Goal: Transaction & Acquisition: Purchase product/service

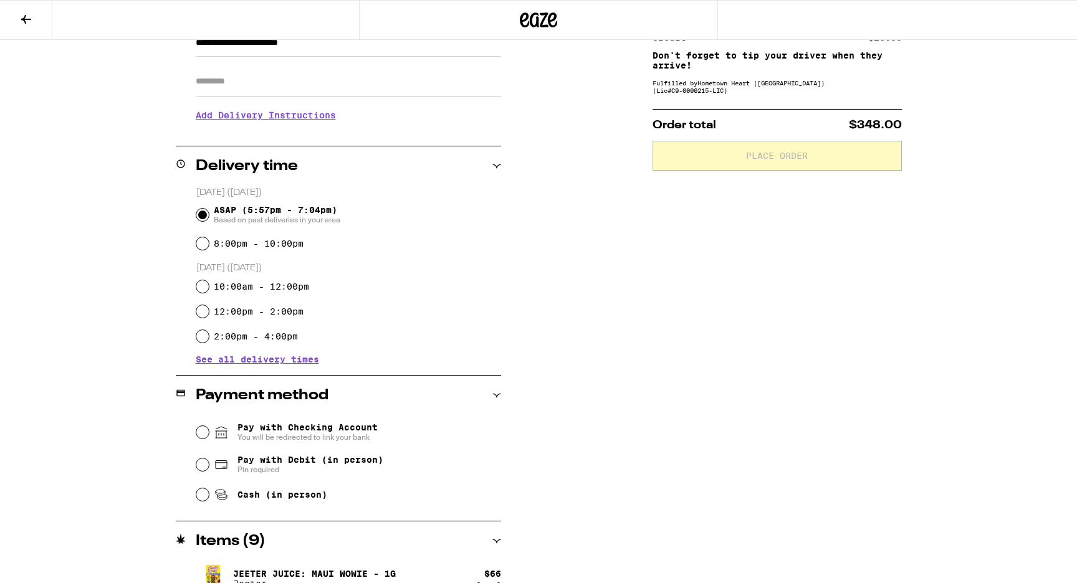
scroll to position [159, 0]
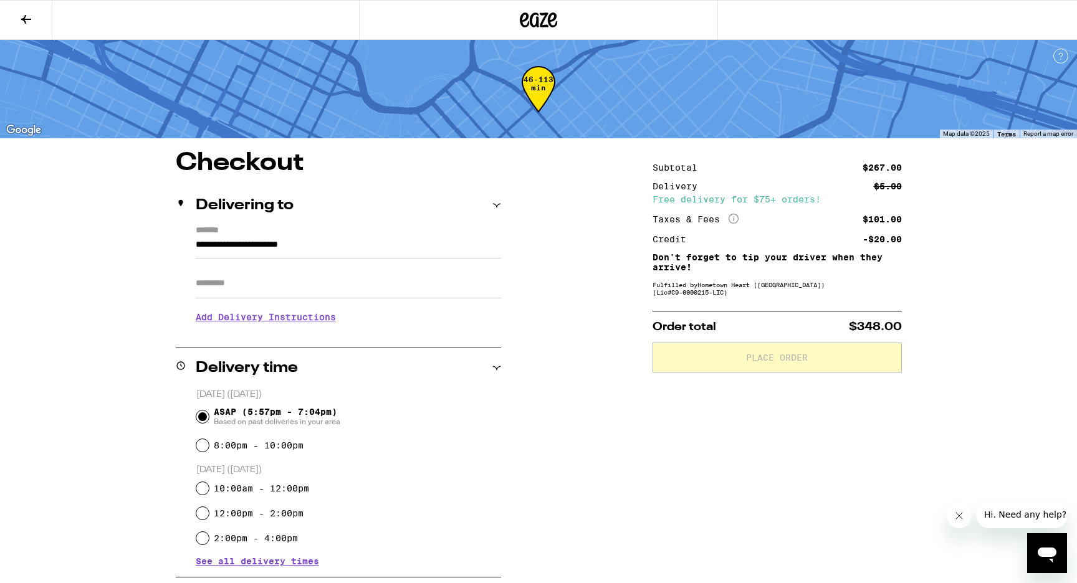
click at [37, 19] on button at bounding box center [26, 20] width 52 height 39
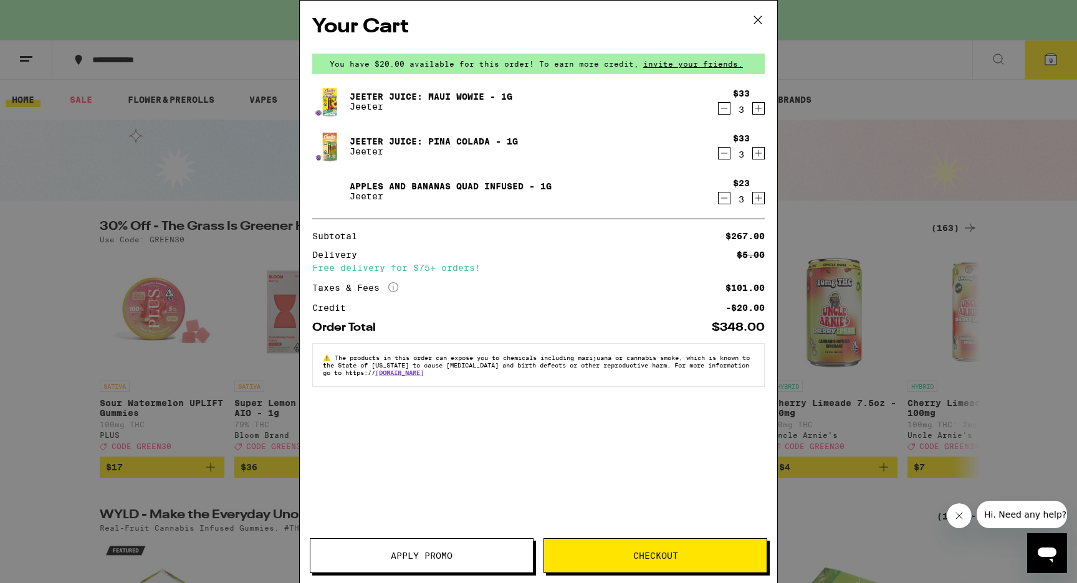
click at [442, 559] on span "Apply Promo" at bounding box center [422, 556] width 62 height 9
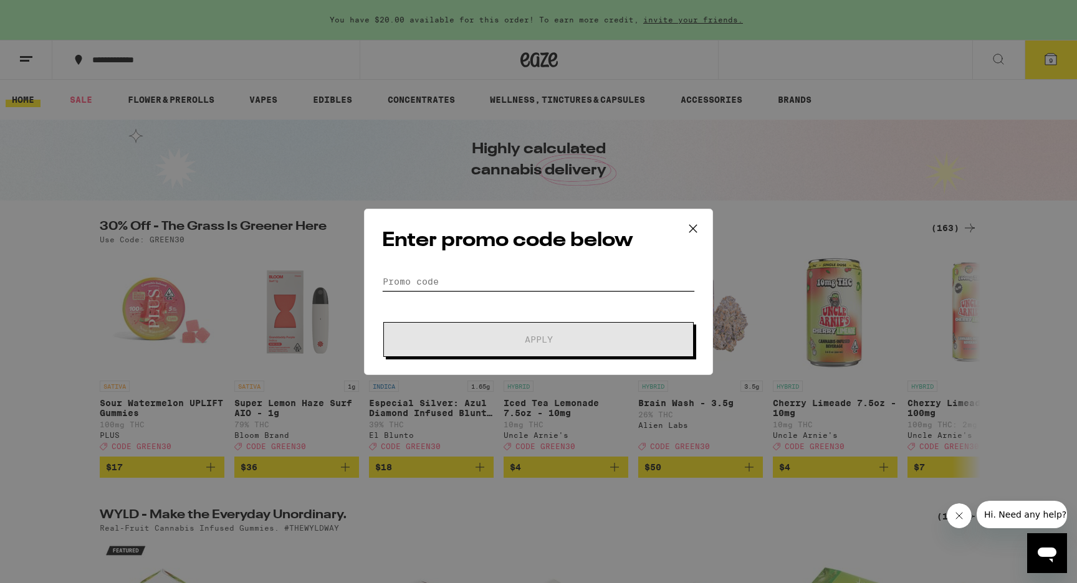
click at [478, 279] on input "Promo Code" at bounding box center [538, 281] width 313 height 19
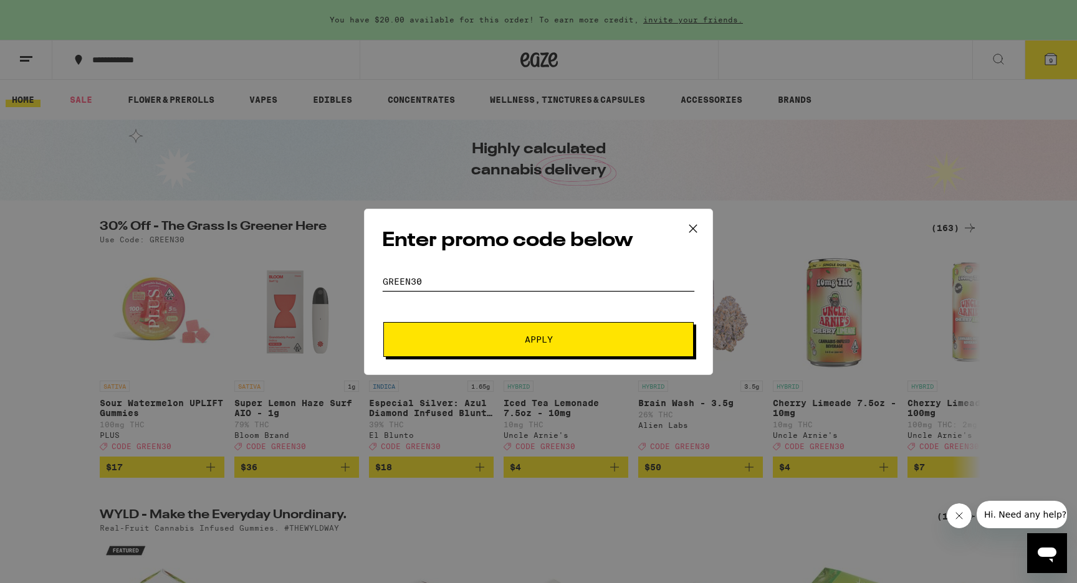
type input "GREEN30"
click at [481, 332] on button "Apply" at bounding box center [538, 339] width 310 height 35
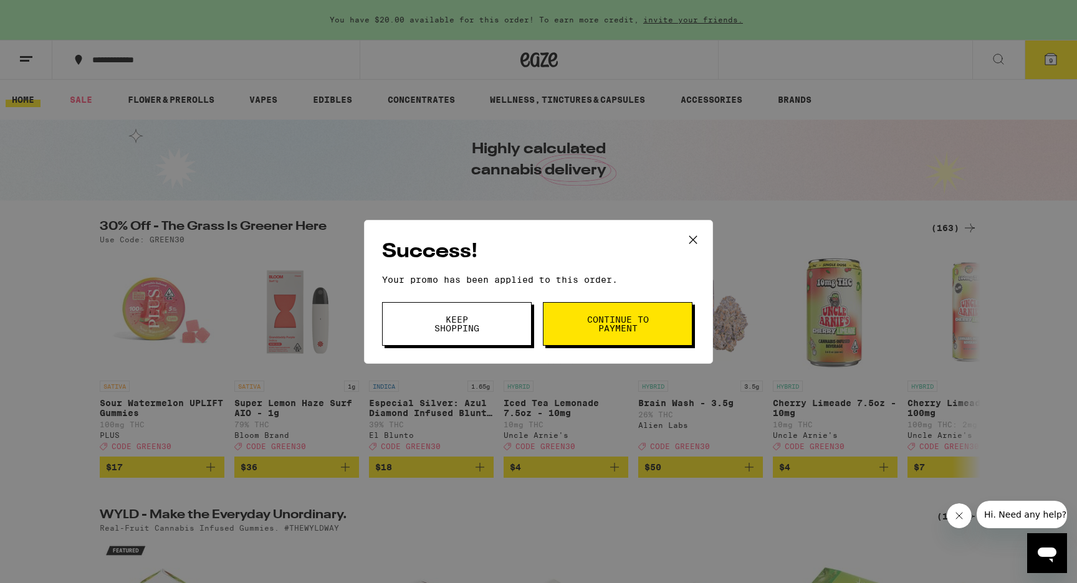
click at [510, 319] on button "Keep Shopping" at bounding box center [457, 324] width 150 height 44
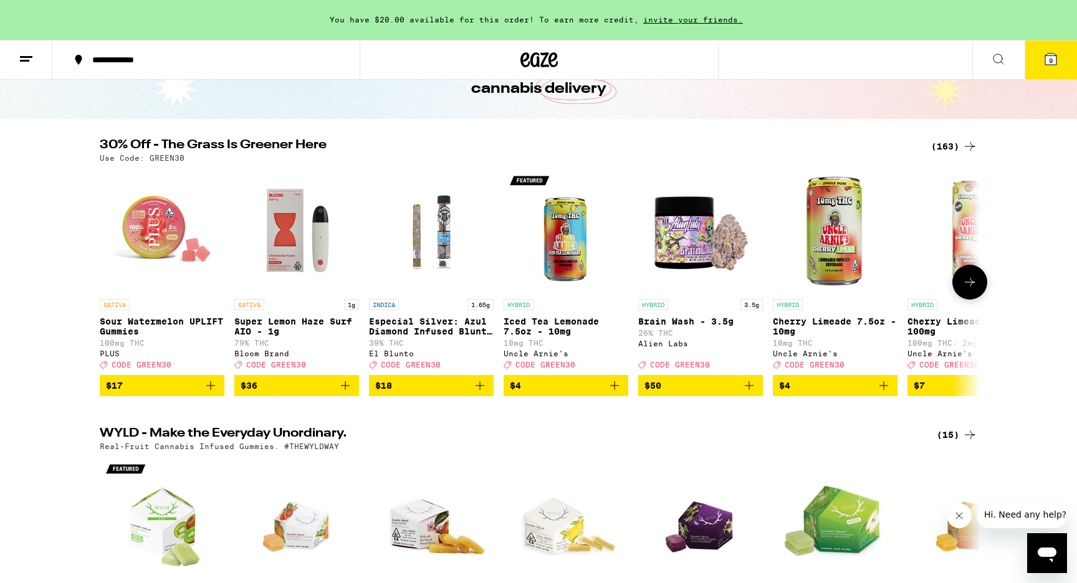
scroll to position [80, 0]
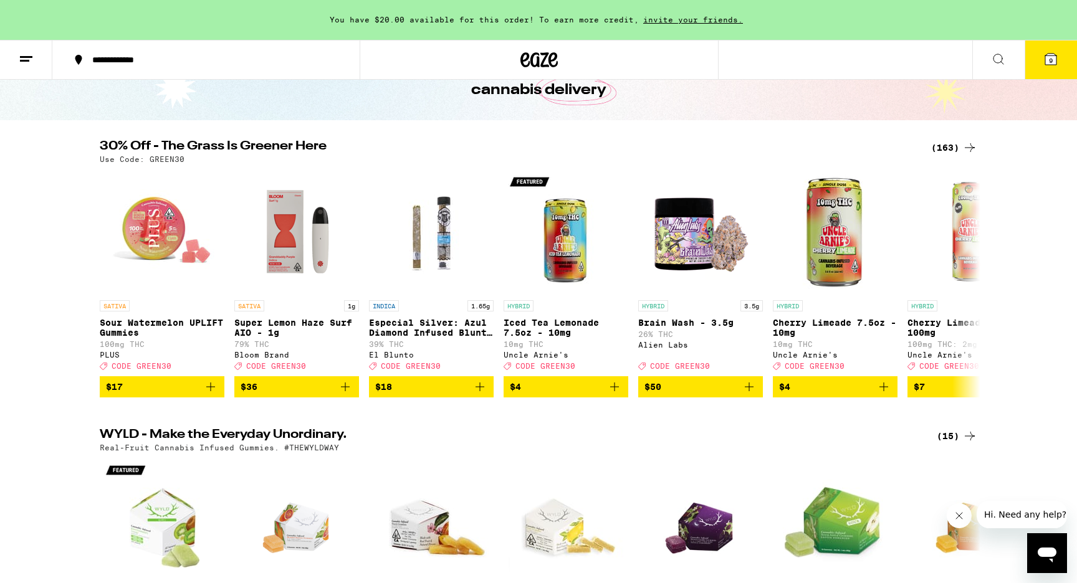
click at [941, 145] on div "(163)" at bounding box center [954, 147] width 46 height 15
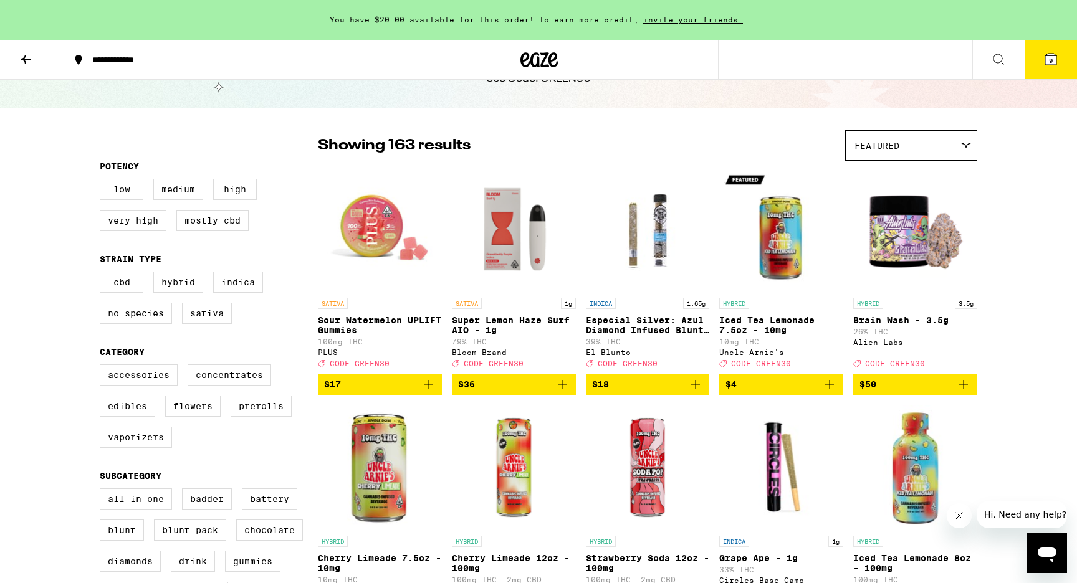
scroll to position [75, 0]
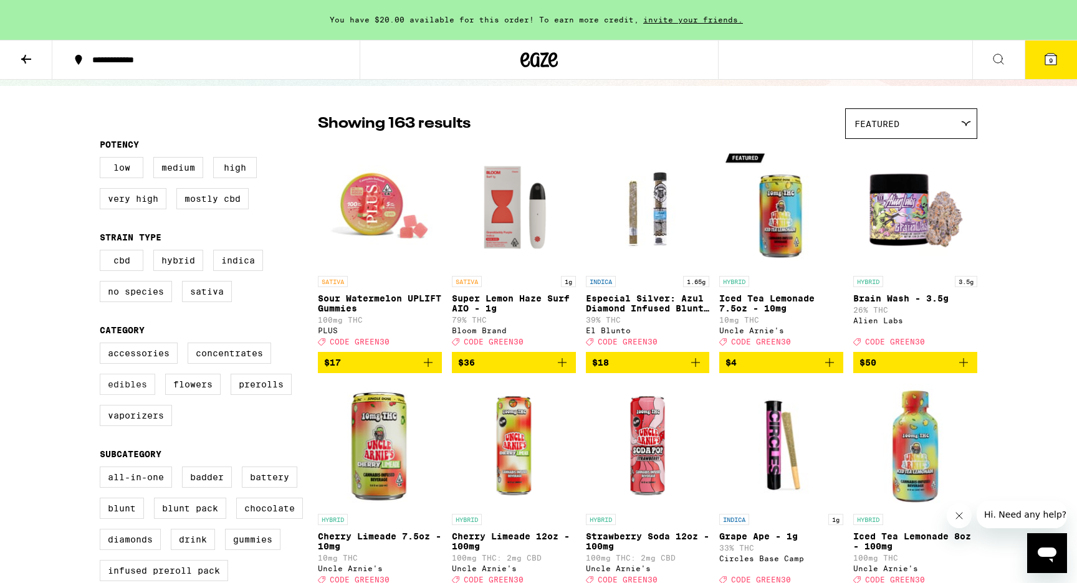
click at [129, 395] on label "Edibles" at bounding box center [127, 384] width 55 height 21
click at [103, 345] on input "Edibles" at bounding box center [102, 345] width 1 height 1
checkbox input "true"
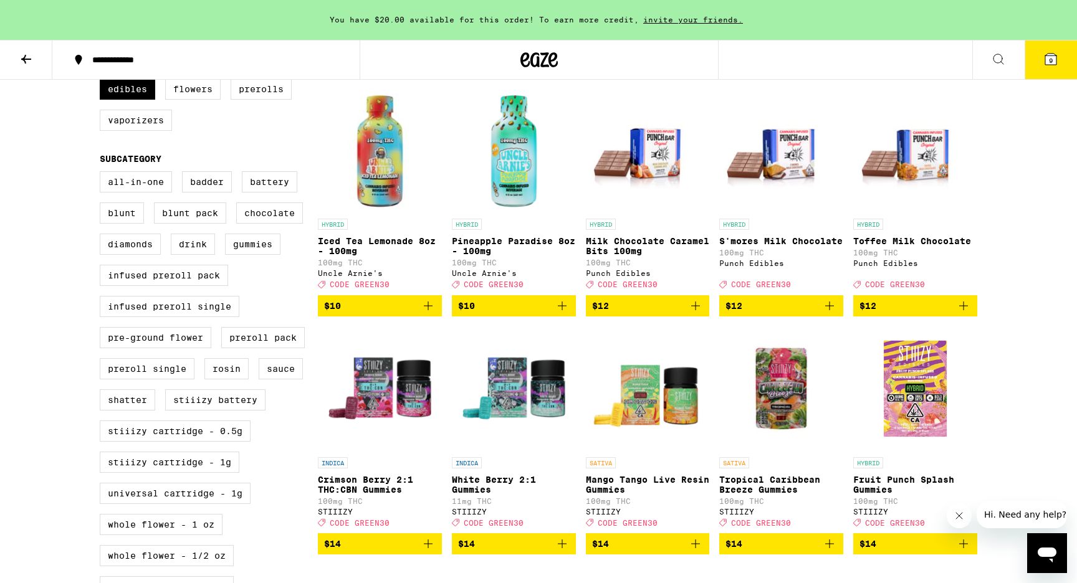
scroll to position [386, 0]
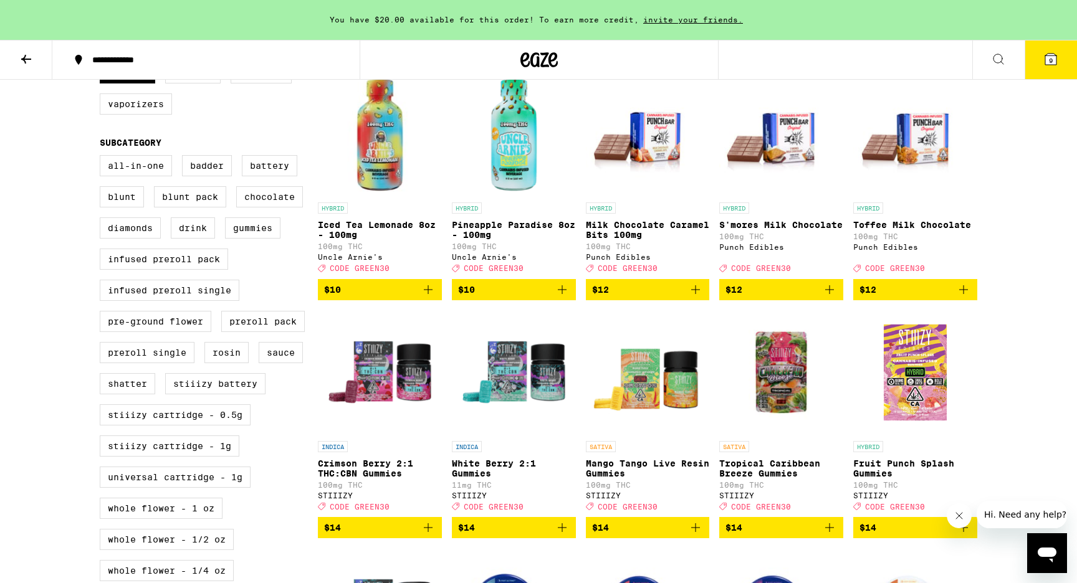
click at [696, 532] on icon "Add to bag" at bounding box center [695, 528] width 9 height 9
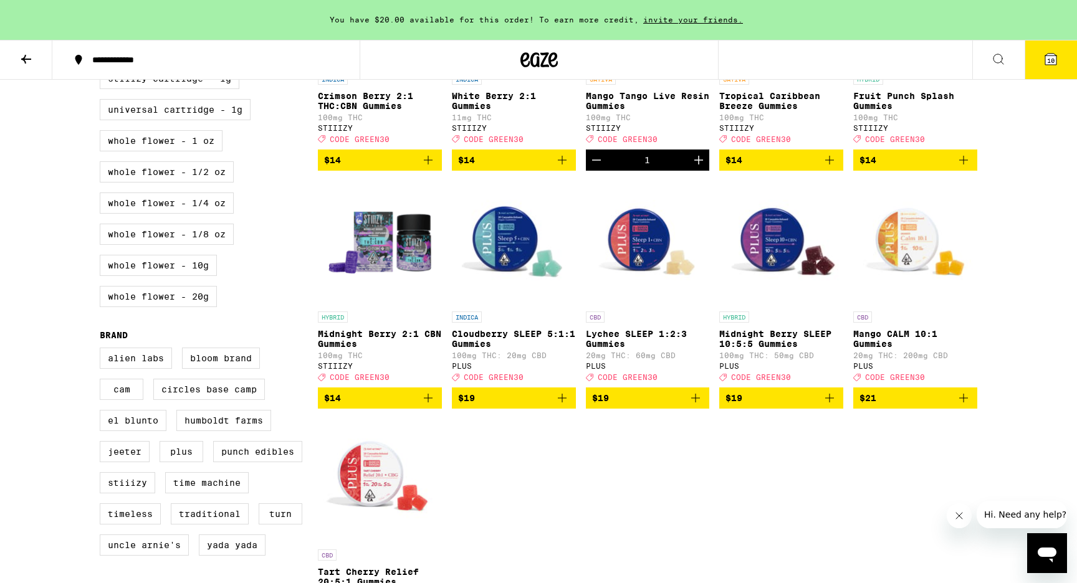
scroll to position [828, 0]
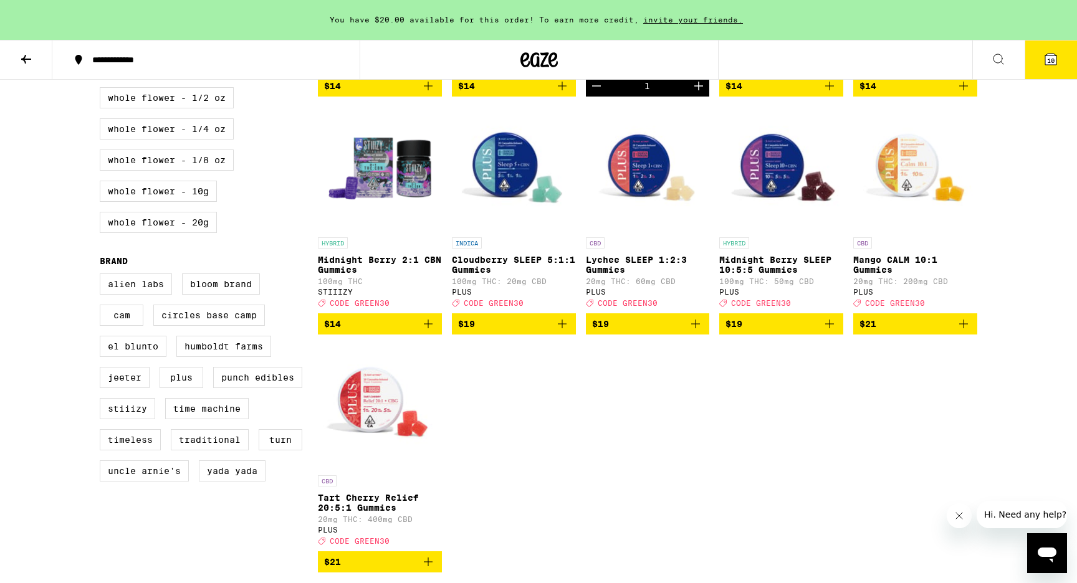
click at [832, 94] on icon "Add to bag" at bounding box center [829, 86] width 15 height 15
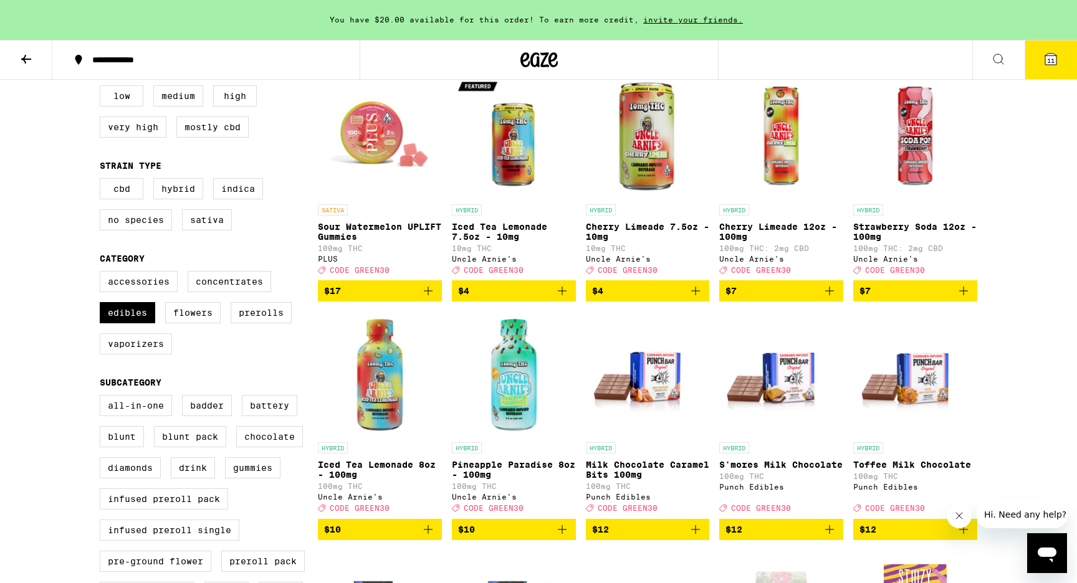
scroll to position [0, 0]
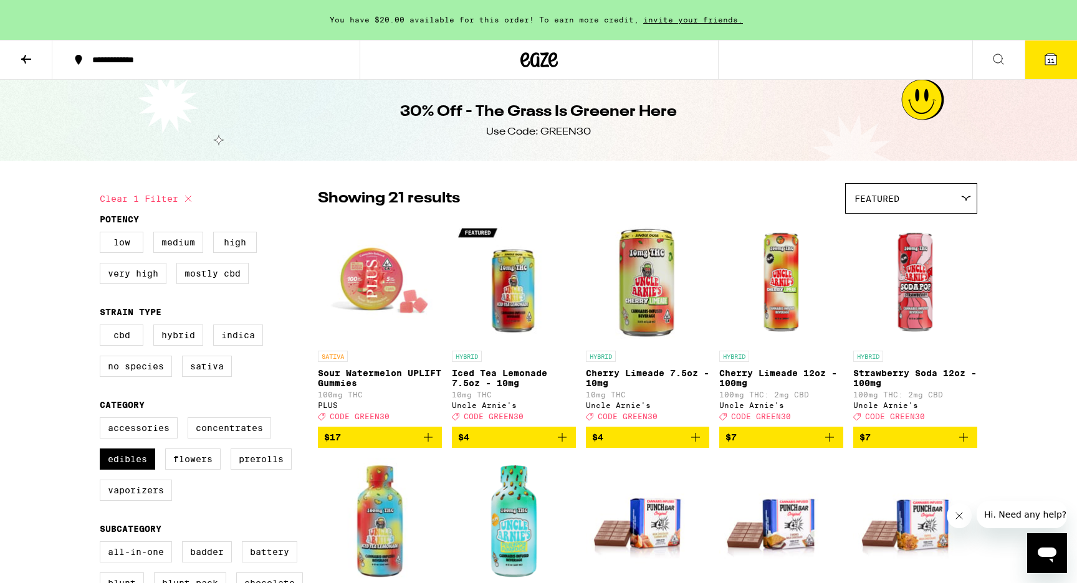
click at [1048, 65] on icon at bounding box center [1051, 59] width 15 height 15
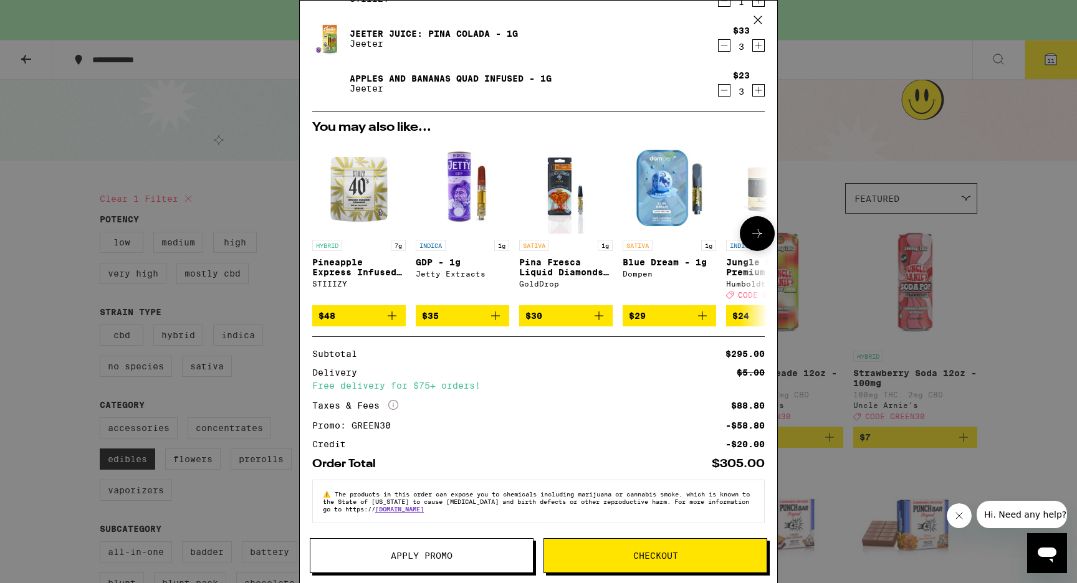
scroll to position [204, 0]
click at [649, 560] on span "Checkout" at bounding box center [655, 556] width 45 height 9
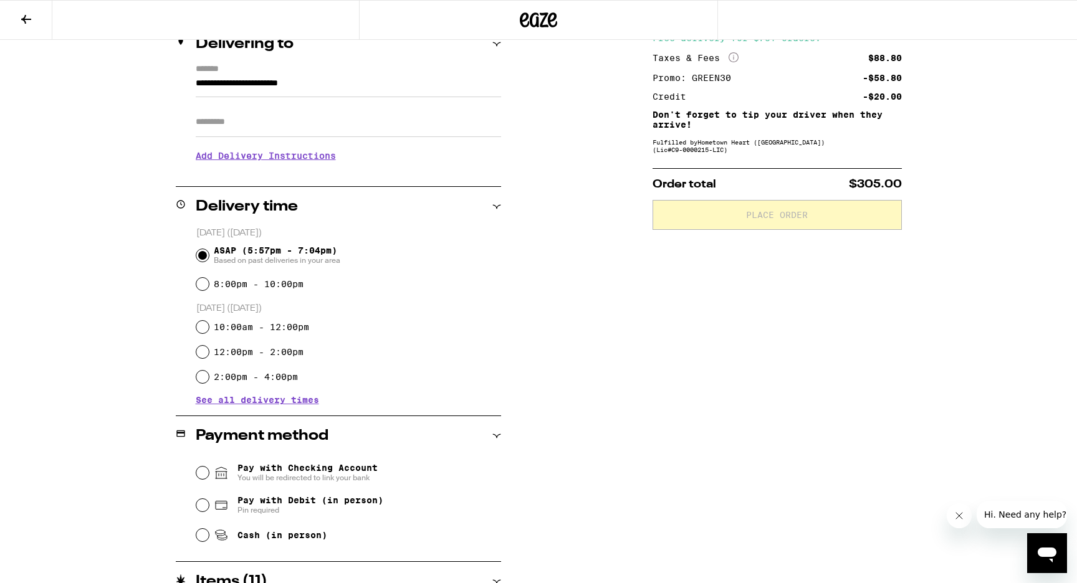
scroll to position [155, 0]
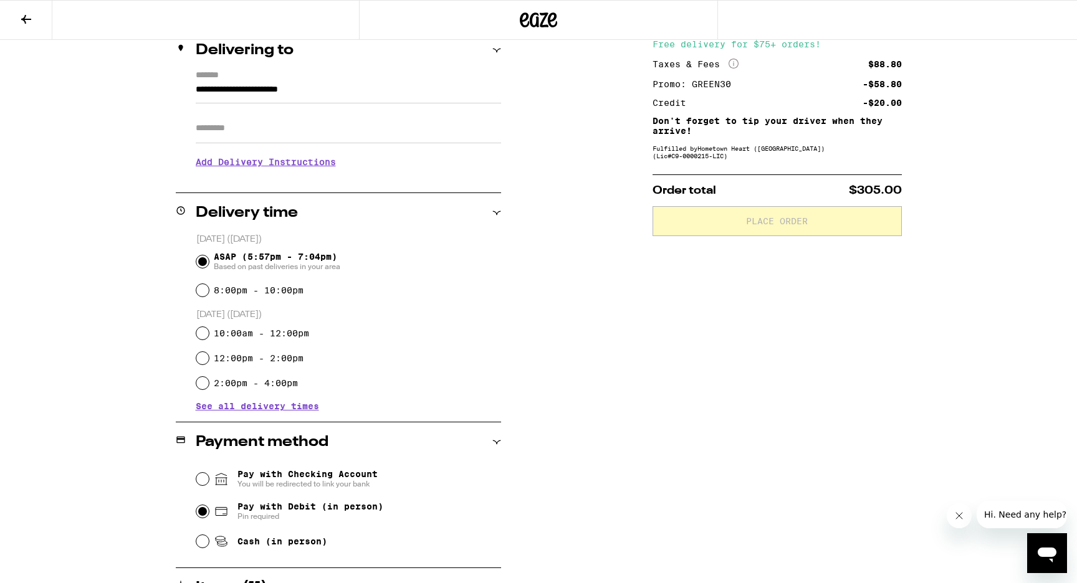
click at [208, 514] on input "Pay with Debit (in person) Pin required" at bounding box center [202, 512] width 12 height 12
radio input "true"
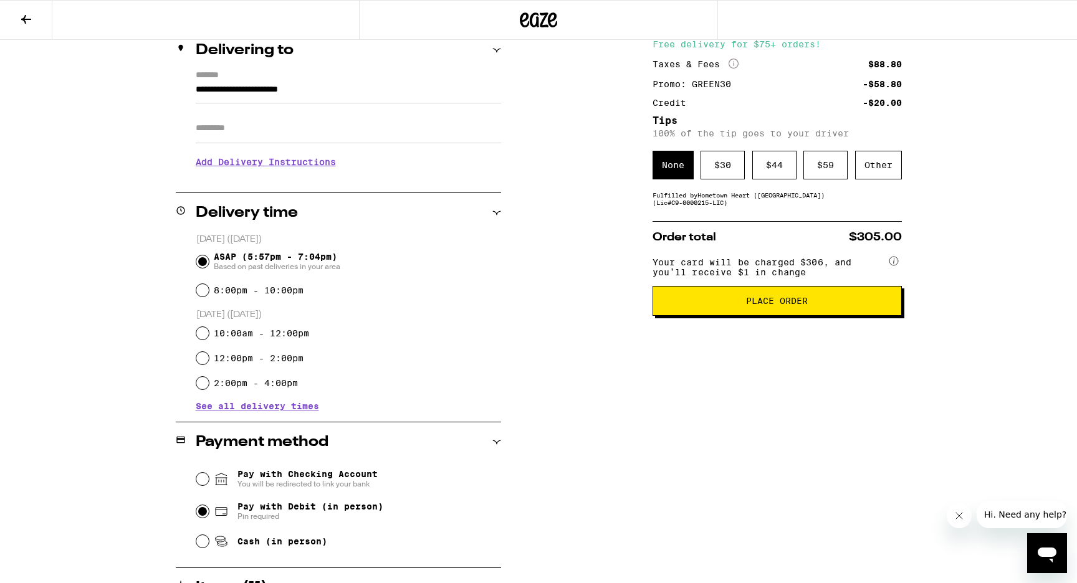
scroll to position [154, 0]
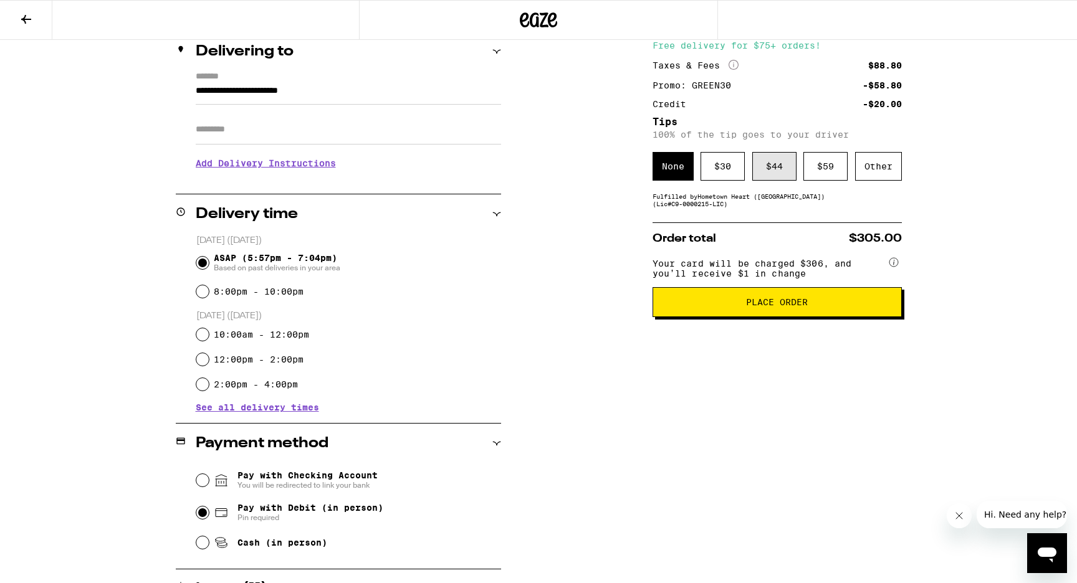
click at [772, 168] on div "$ 44" at bounding box center [774, 166] width 44 height 29
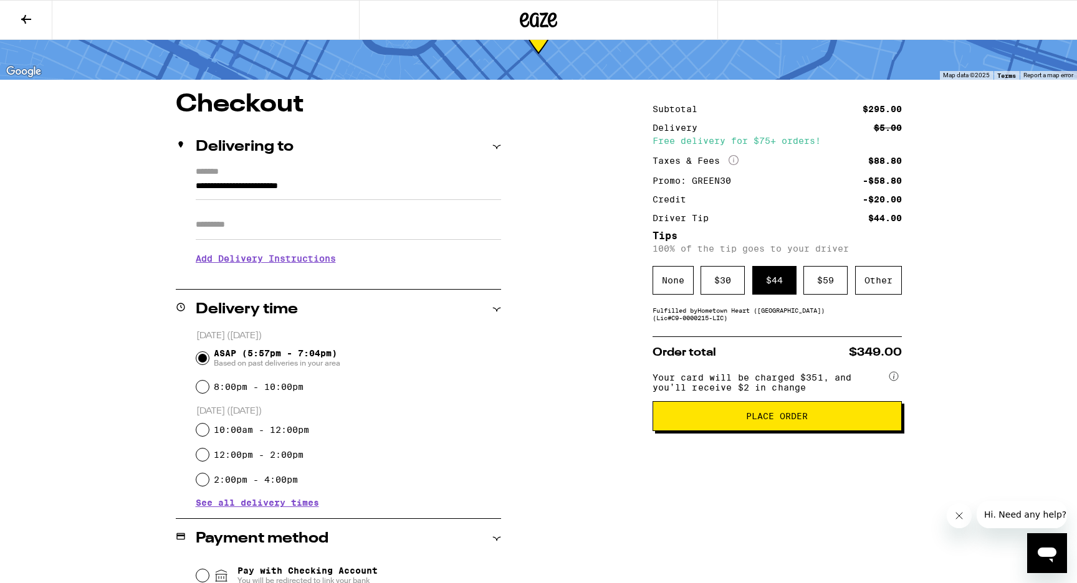
scroll to position [49, 0]
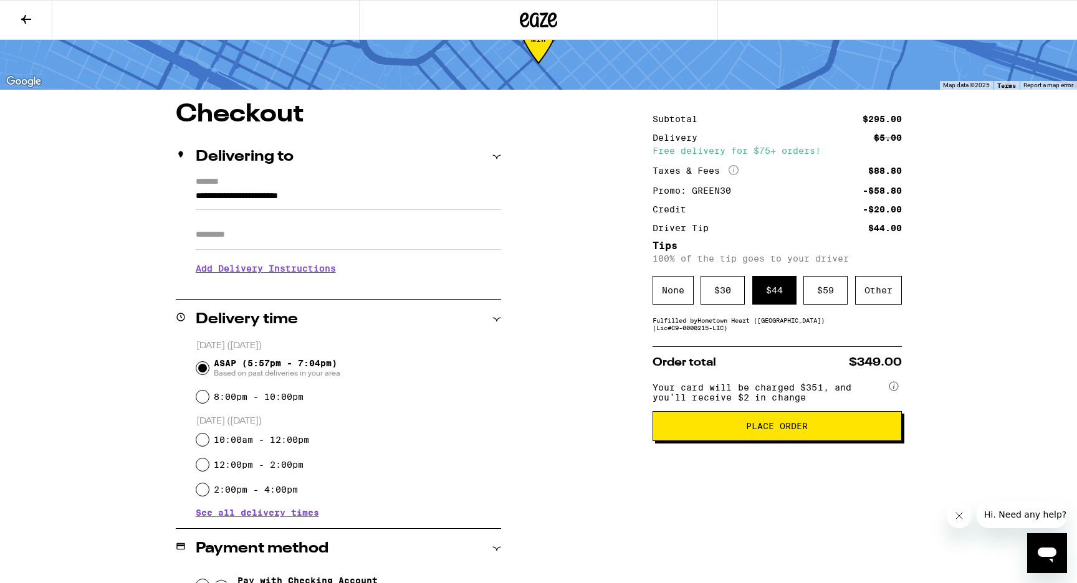
click at [798, 431] on span "Place Order" at bounding box center [777, 426] width 62 height 9
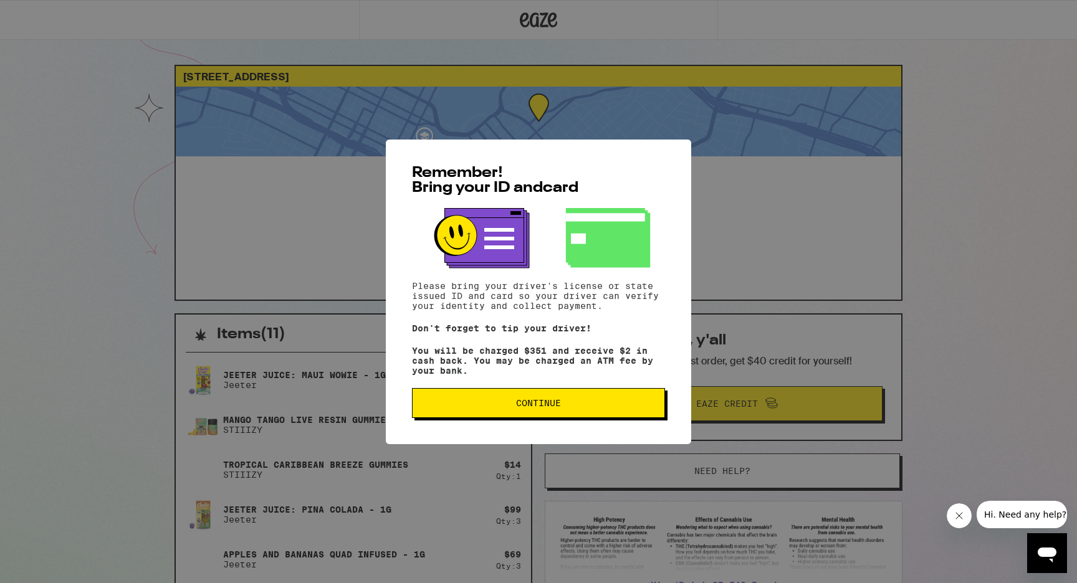
click at [640, 408] on span "Continue" at bounding box center [539, 403] width 232 height 9
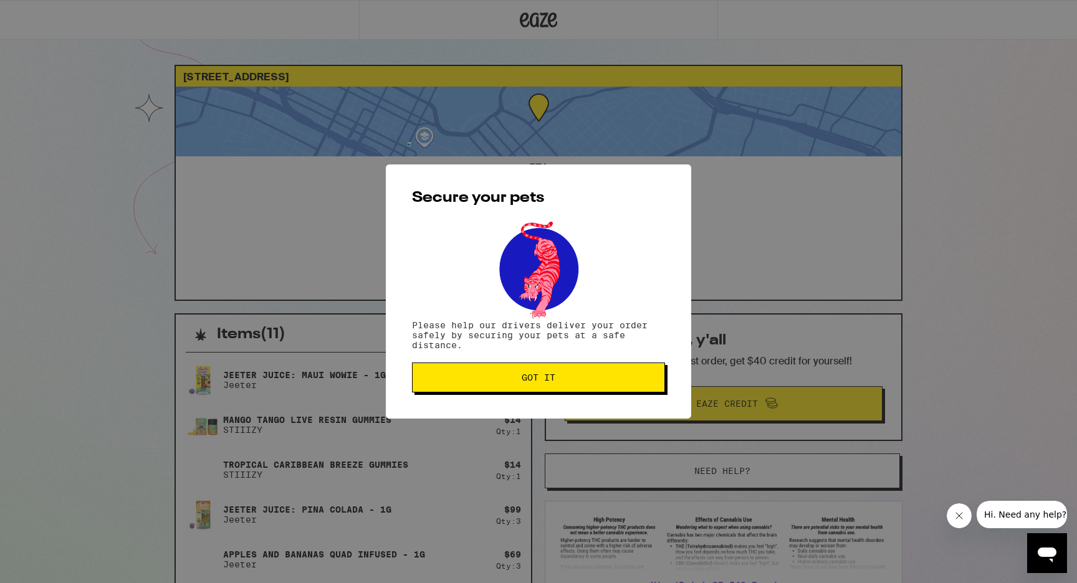
click at [564, 385] on button "Got it" at bounding box center [538, 378] width 253 height 30
